Goal: Task Accomplishment & Management: Use online tool/utility

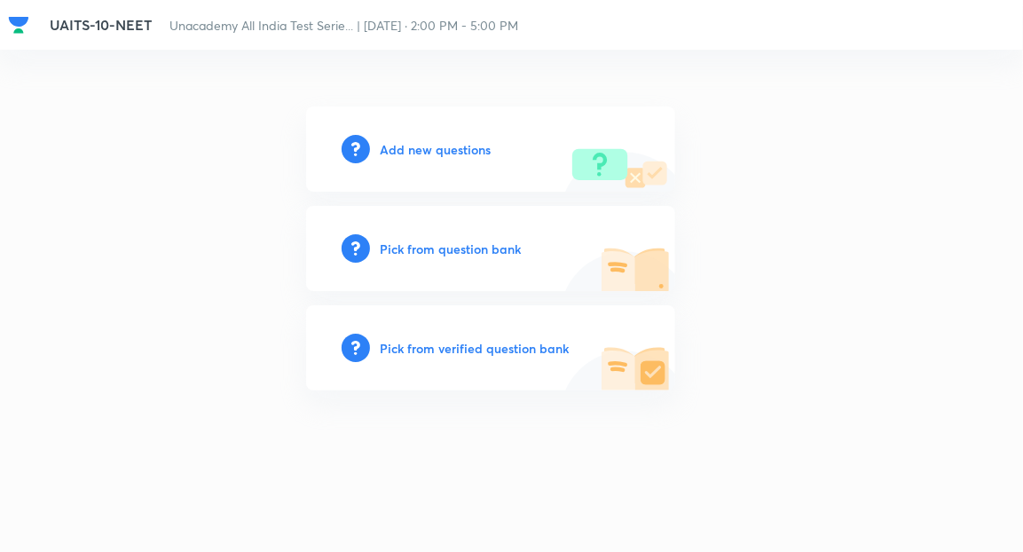
click at [428, 150] on h6 "Add new questions" at bounding box center [436, 149] width 111 height 19
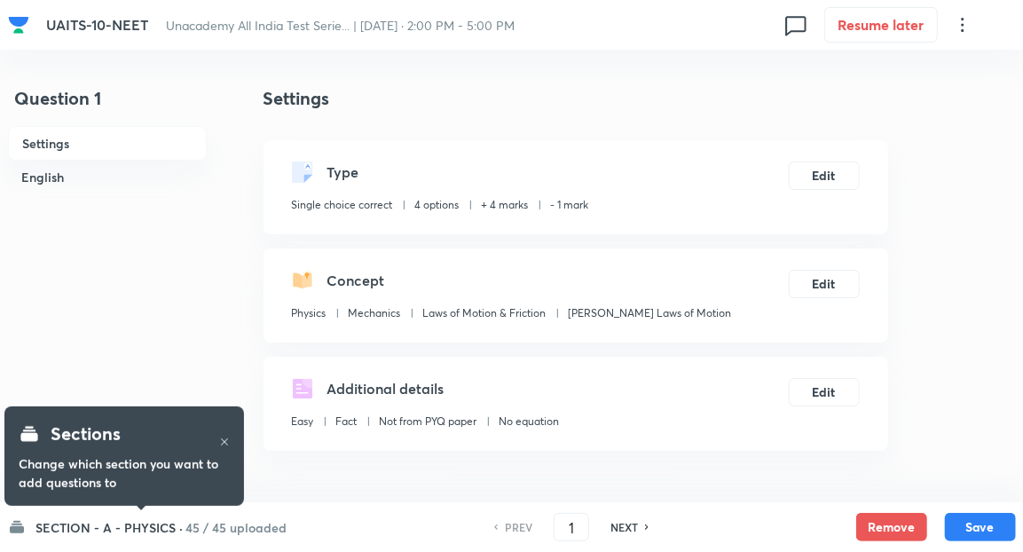
checkbox input "true"
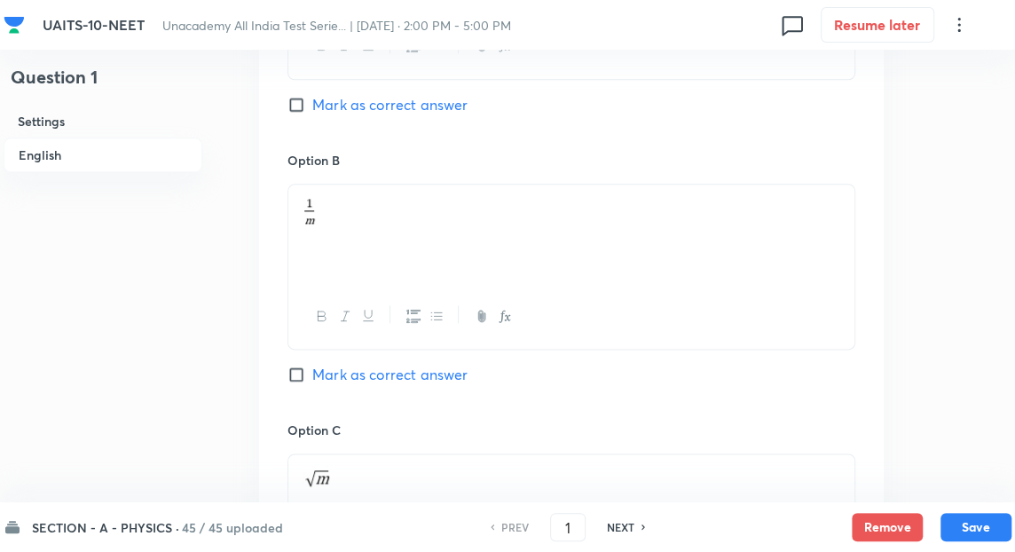
scroll to position [1077, 0]
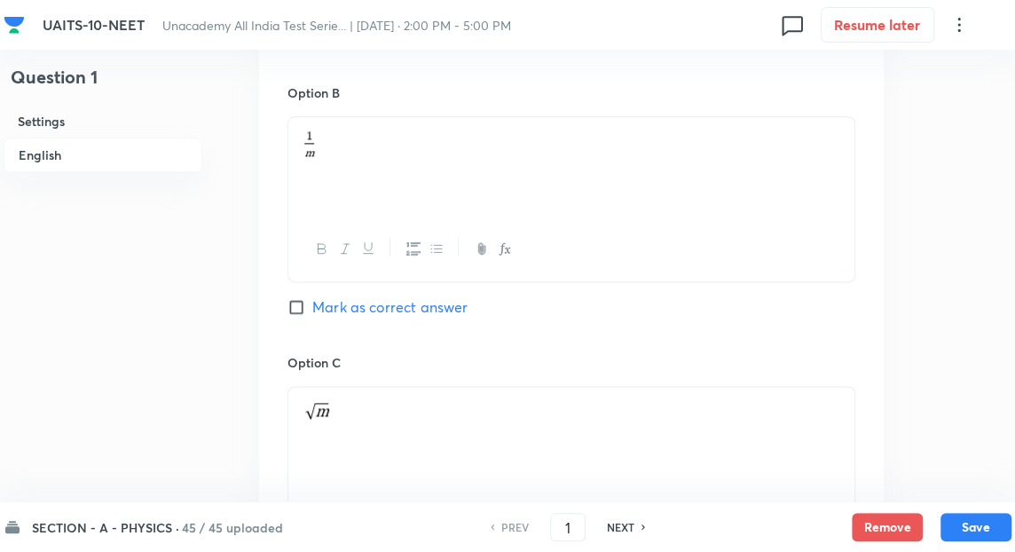
click at [166, 524] on h6 "SECTION - A - PHYSICS ·" at bounding box center [105, 527] width 147 height 19
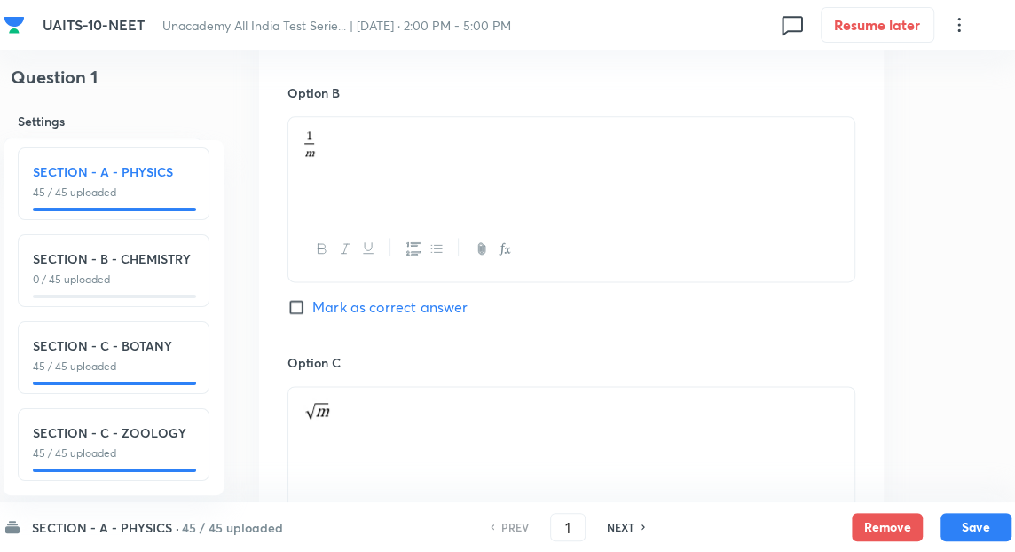
scroll to position [0, 0]
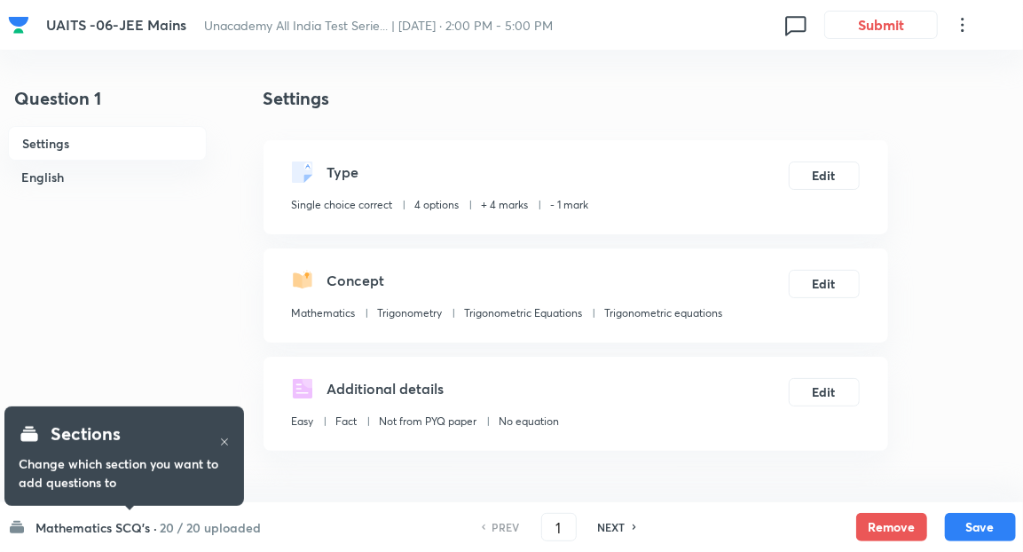
checkbox input "true"
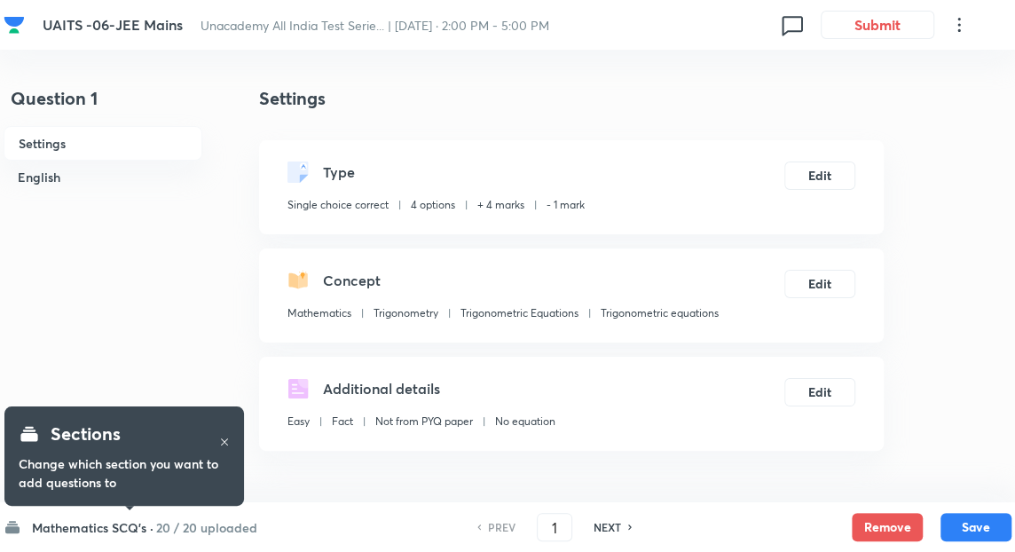
click at [178, 523] on h6 "20 / 20 uploaded" at bounding box center [206, 527] width 101 height 19
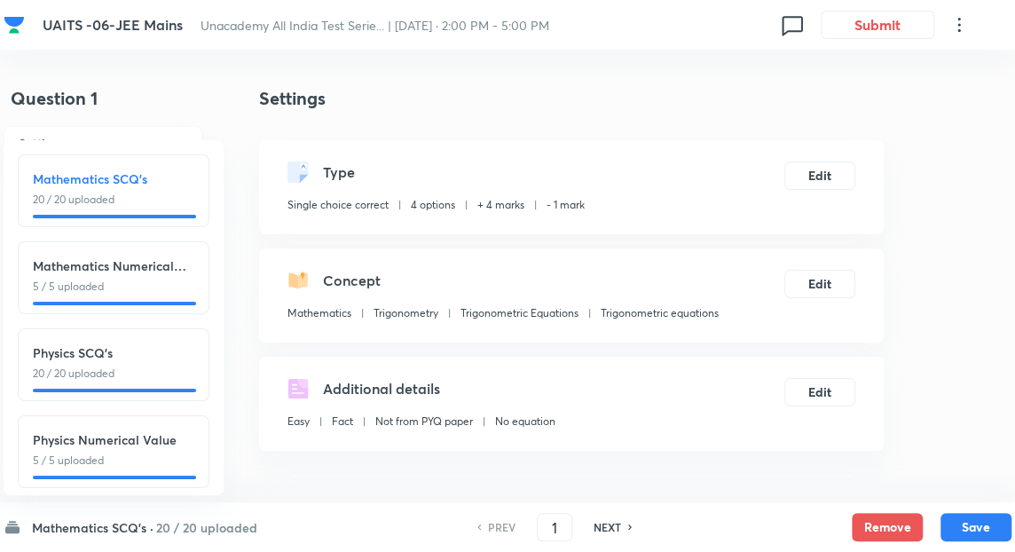
scroll to position [195, 0]
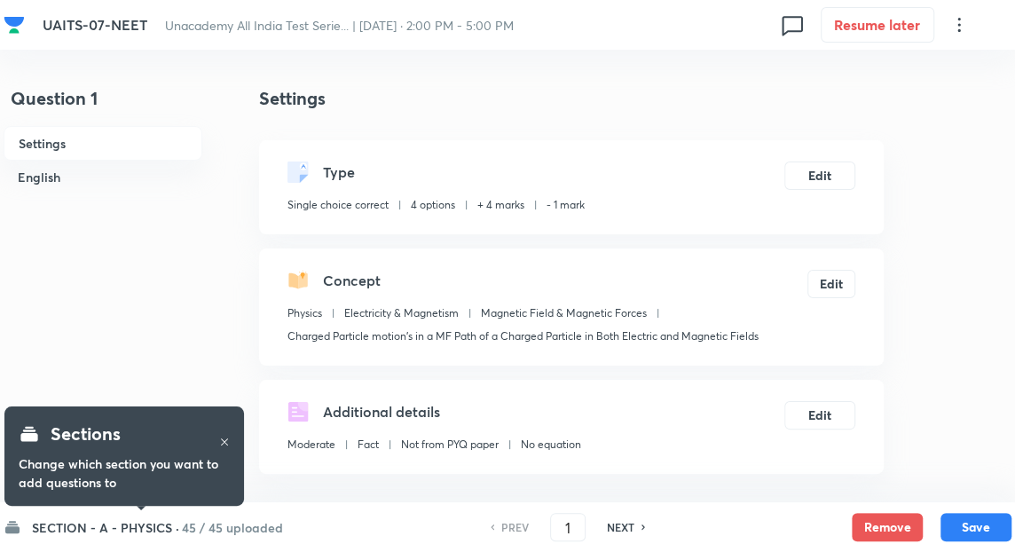
click at [141, 521] on h6 "SECTION - A - PHYSICS ·" at bounding box center [105, 527] width 147 height 19
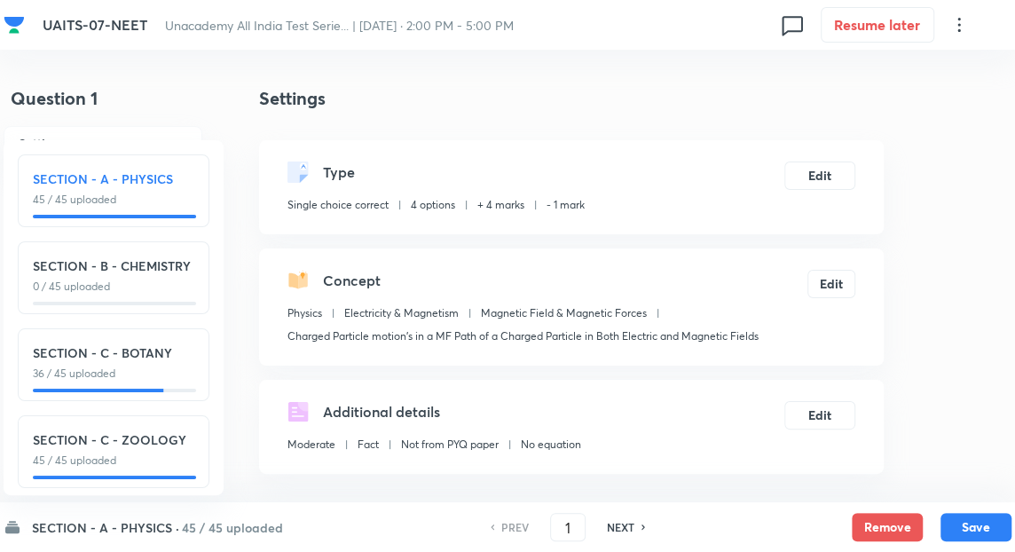
scroll to position [21, 0]
